Goal: Task Accomplishment & Management: Manage account settings

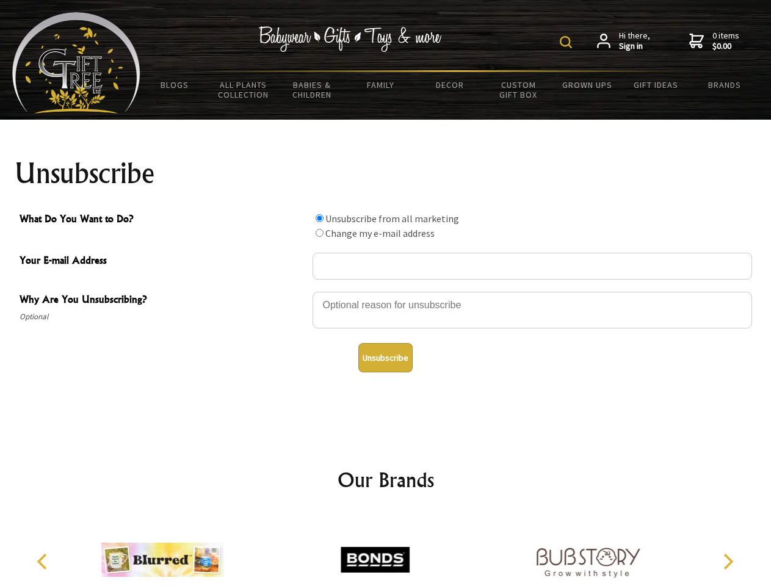
click at [568, 42] on img at bounding box center [566, 42] width 12 height 12
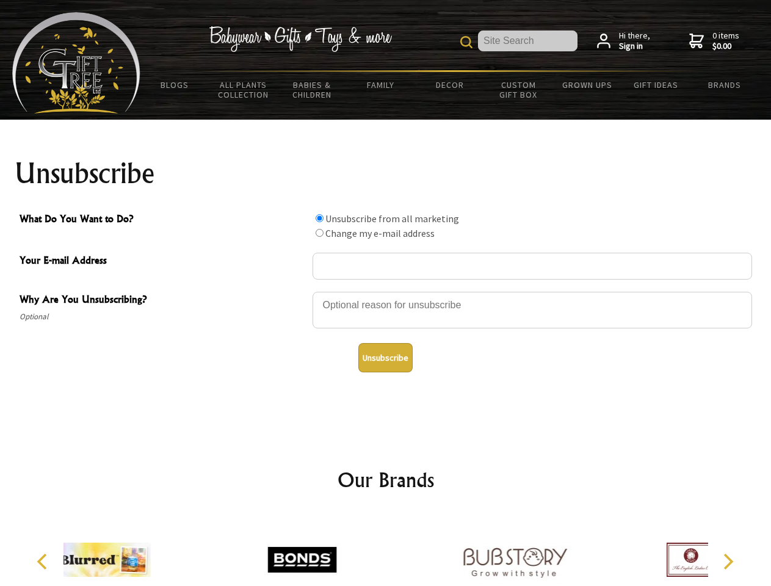
click at [386, 291] on div at bounding box center [533, 312] width 440 height 43
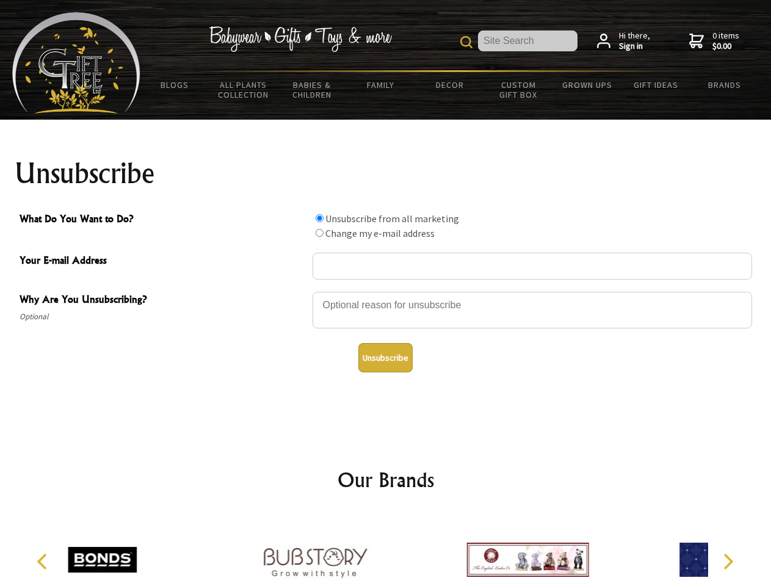
click at [319, 218] on input "What Do You Want to Do?" at bounding box center [320, 218] width 8 height 8
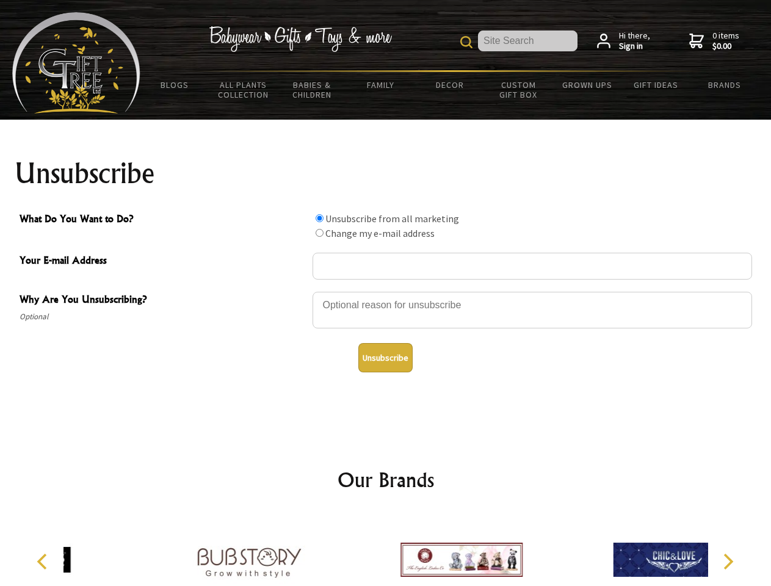
click at [319, 233] on input "What Do You Want to Do?" at bounding box center [320, 233] width 8 height 8
radio input "true"
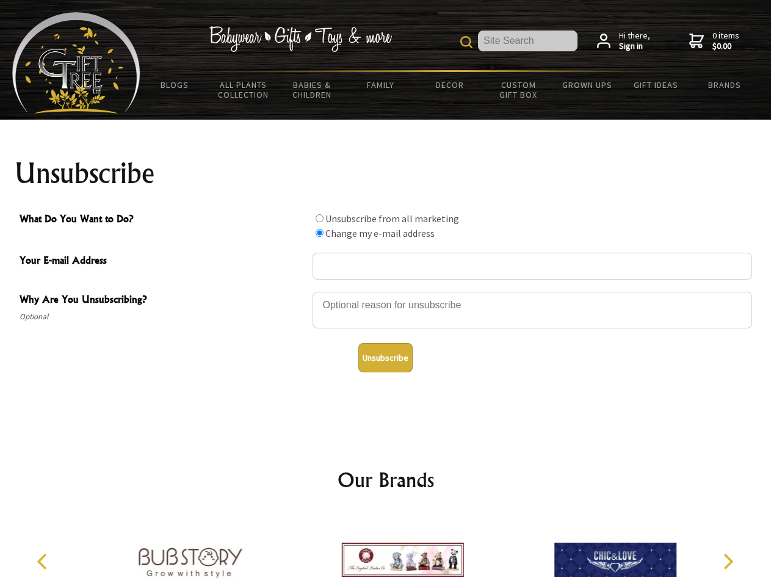
click at [385, 358] on button "Unsubscribe" at bounding box center [385, 357] width 54 height 29
